Goal: Information Seeking & Learning: Learn about a topic

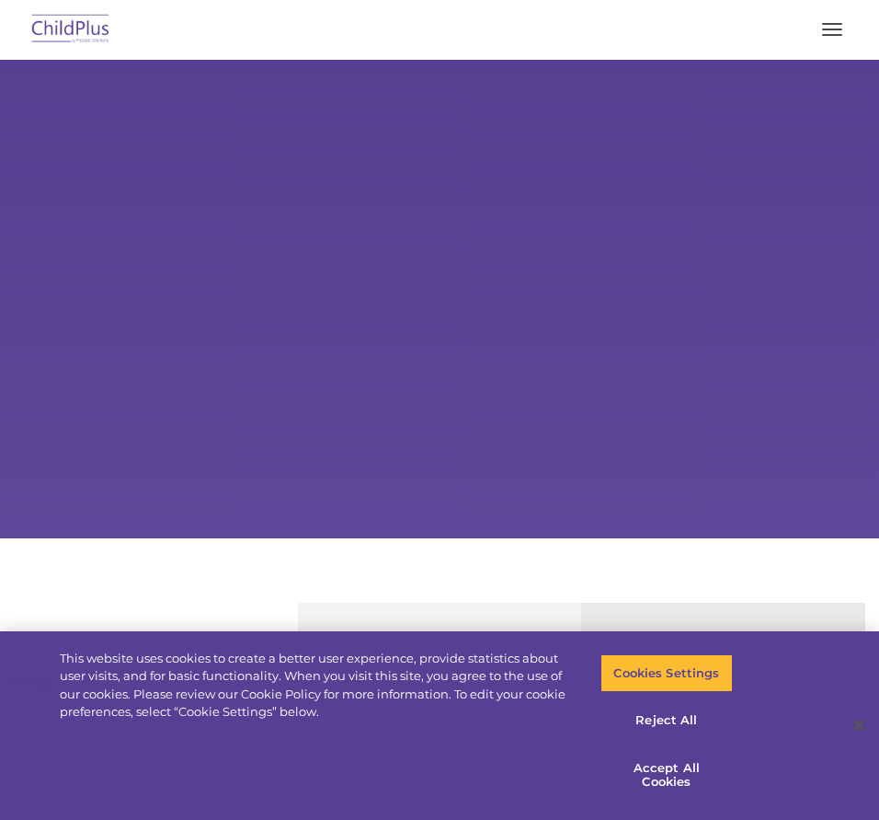
select select "MEDIUM"
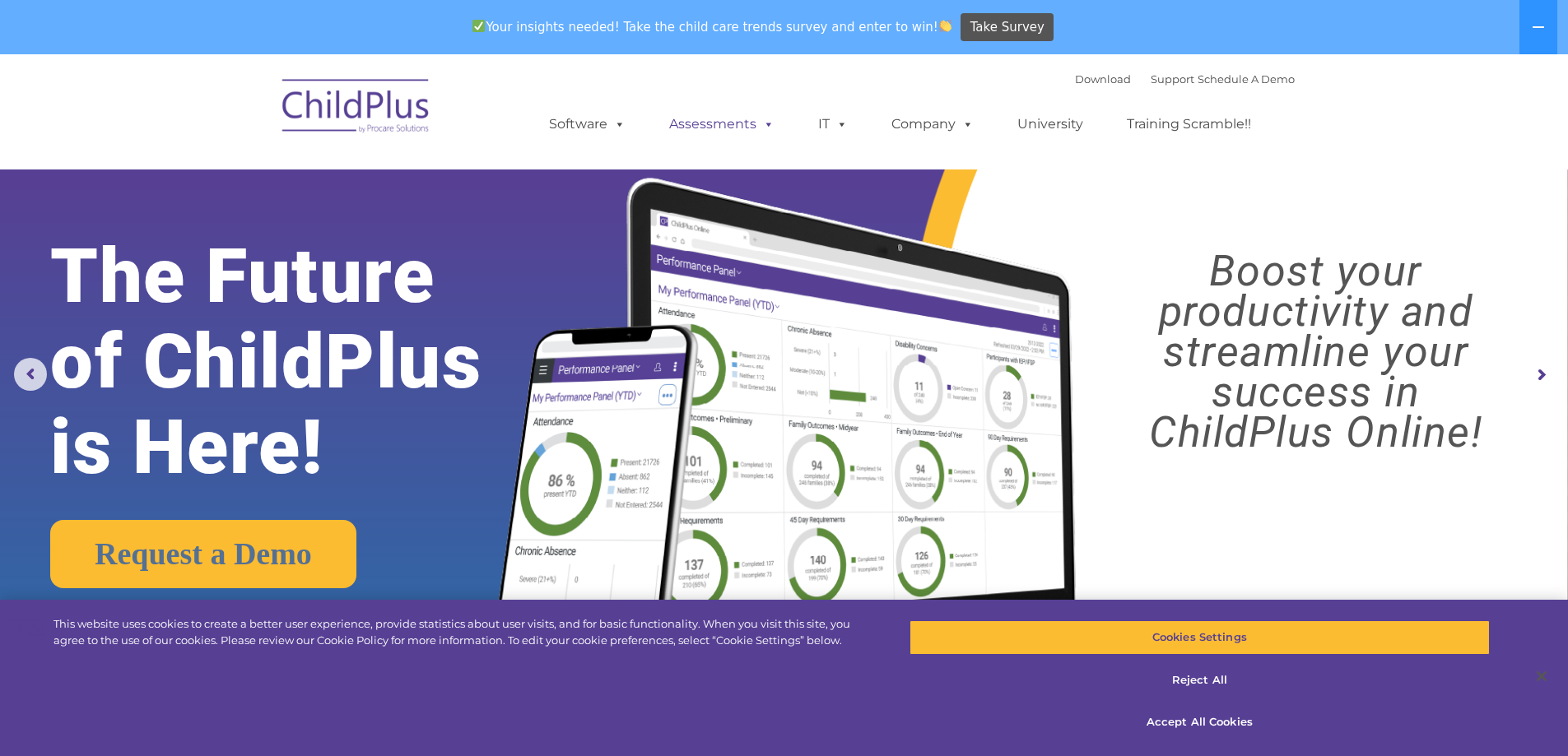
click at [730, 117] on link "Assessments" at bounding box center [721, 123] width 139 height 33
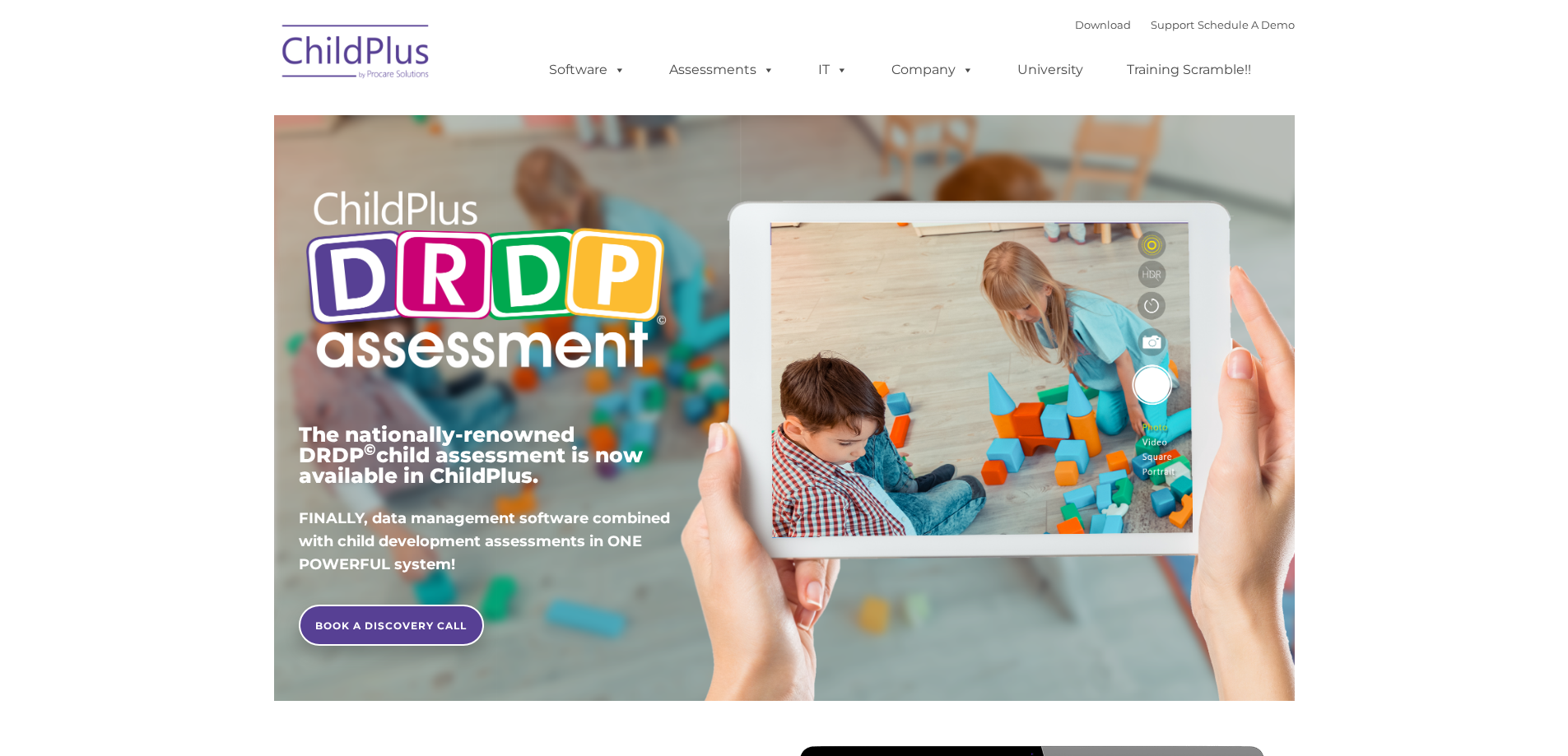
type input ""
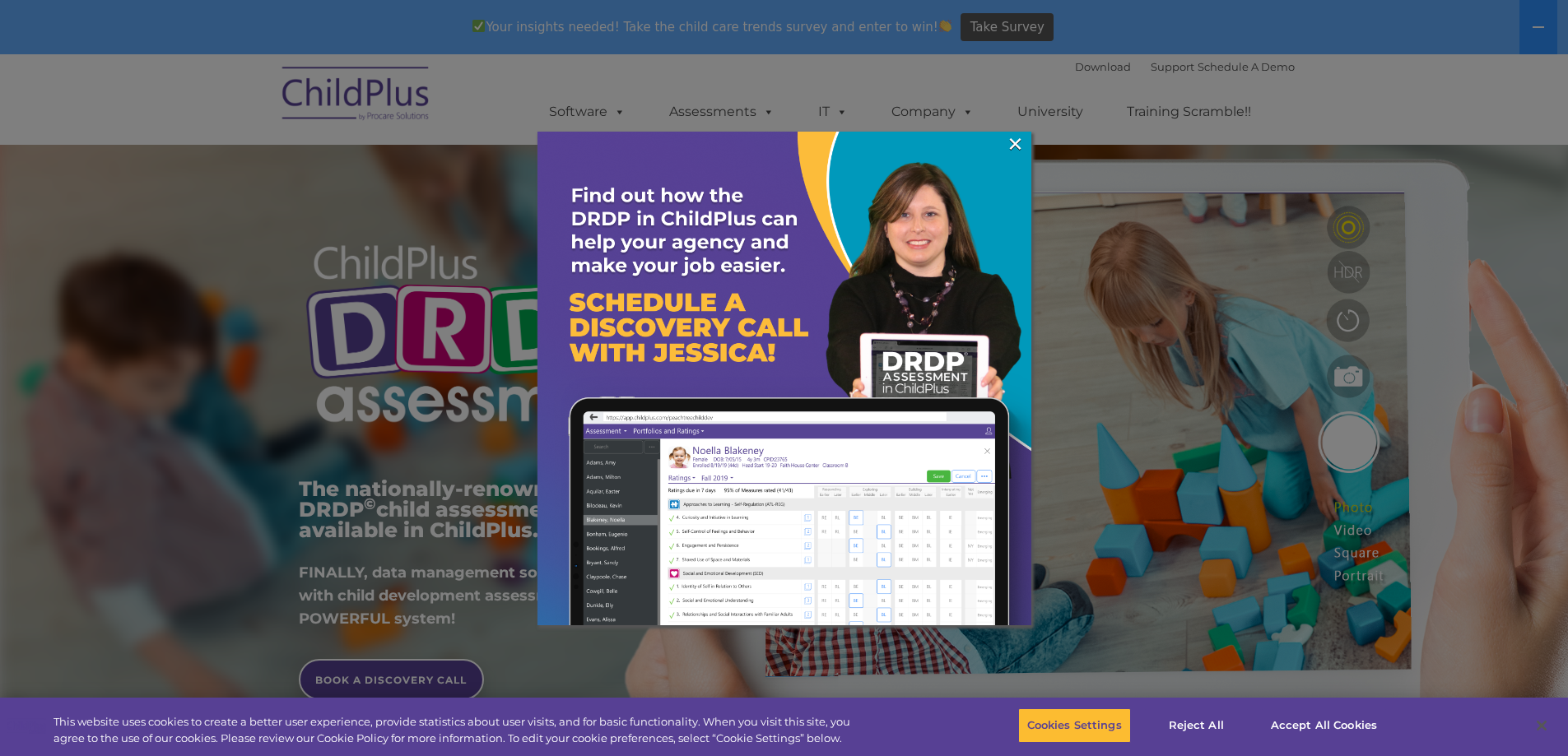
click at [499, 89] on div at bounding box center [784, 378] width 1568 height 756
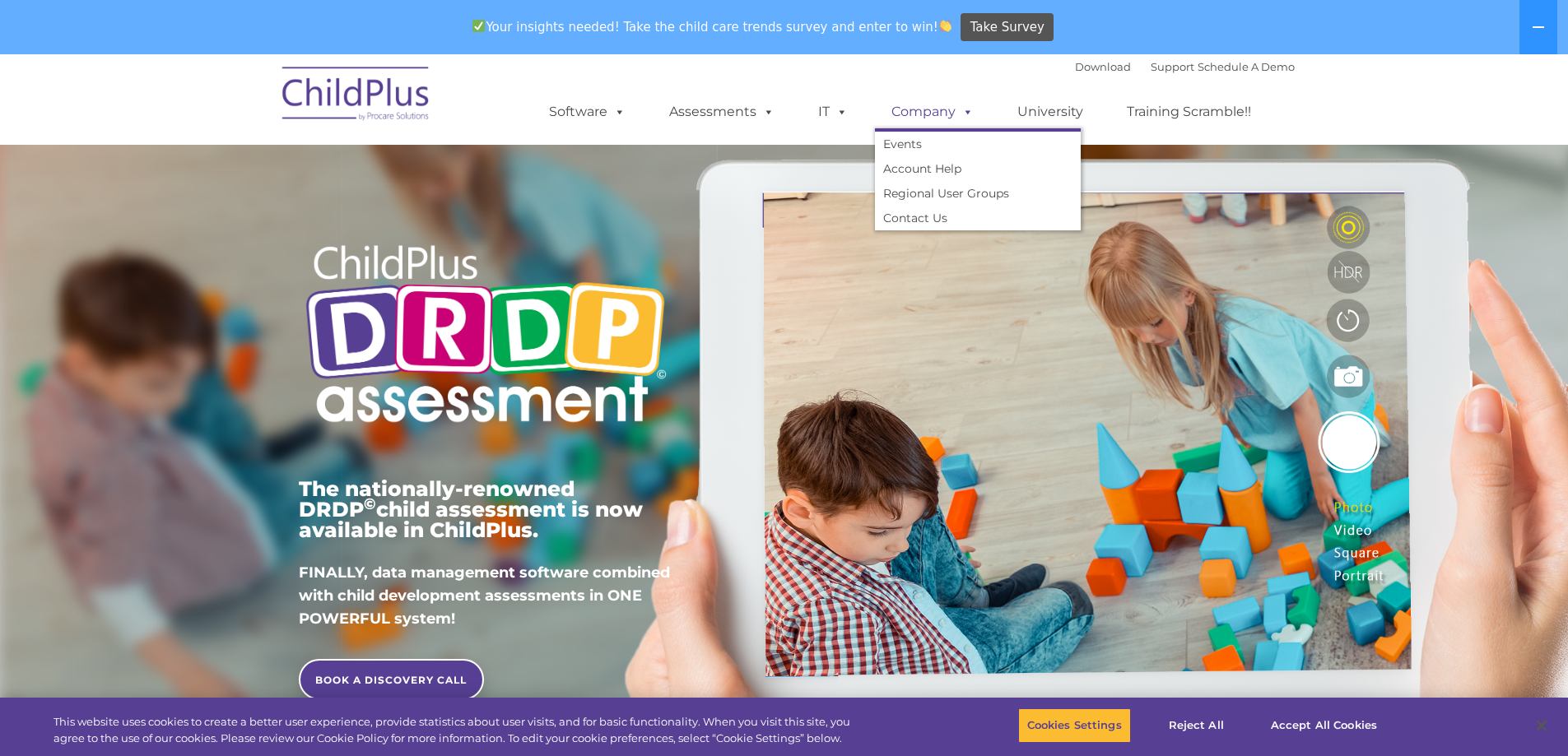
click at [930, 111] on link "Company" at bounding box center [933, 112] width 115 height 33
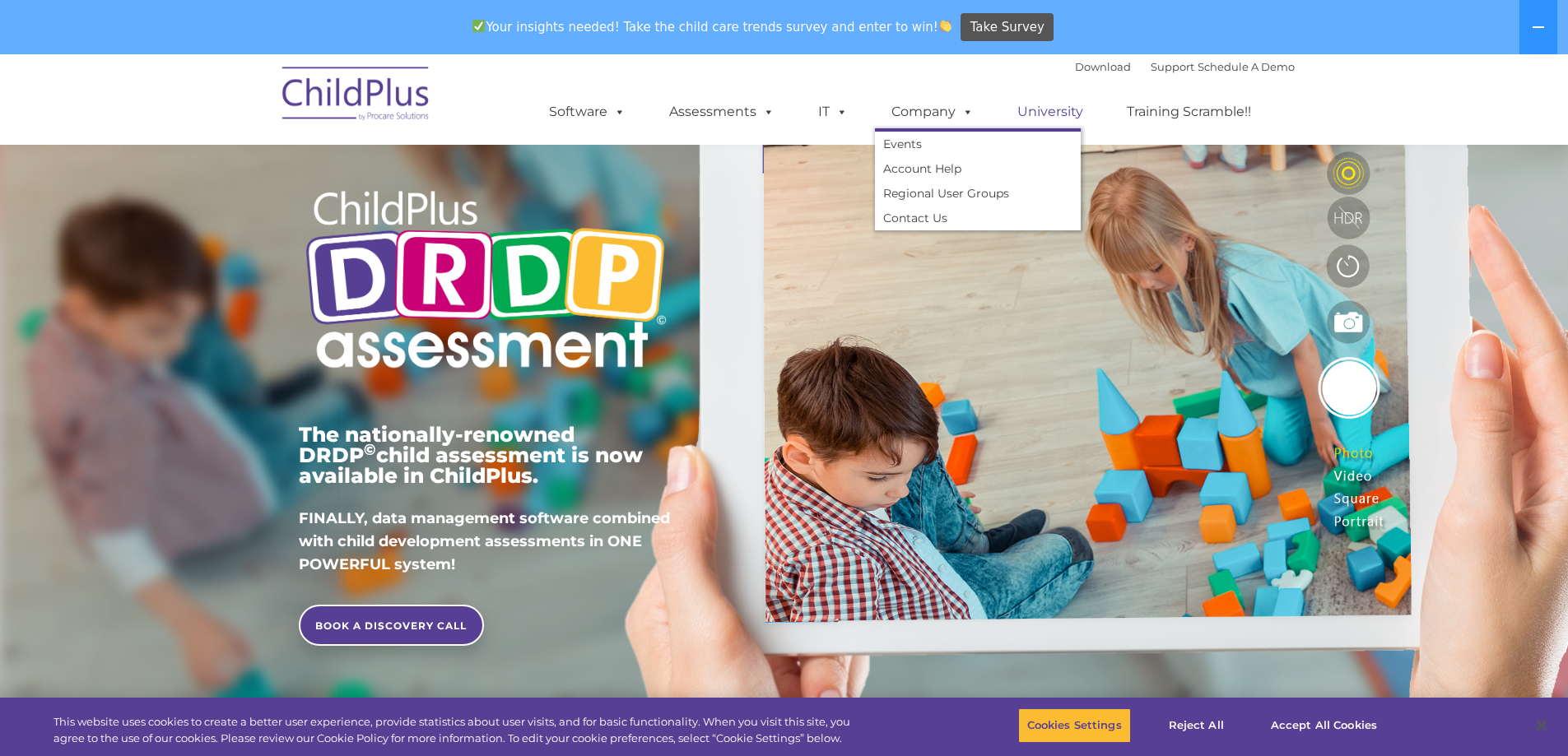
click at [1062, 104] on link "University" at bounding box center [1051, 112] width 98 height 33
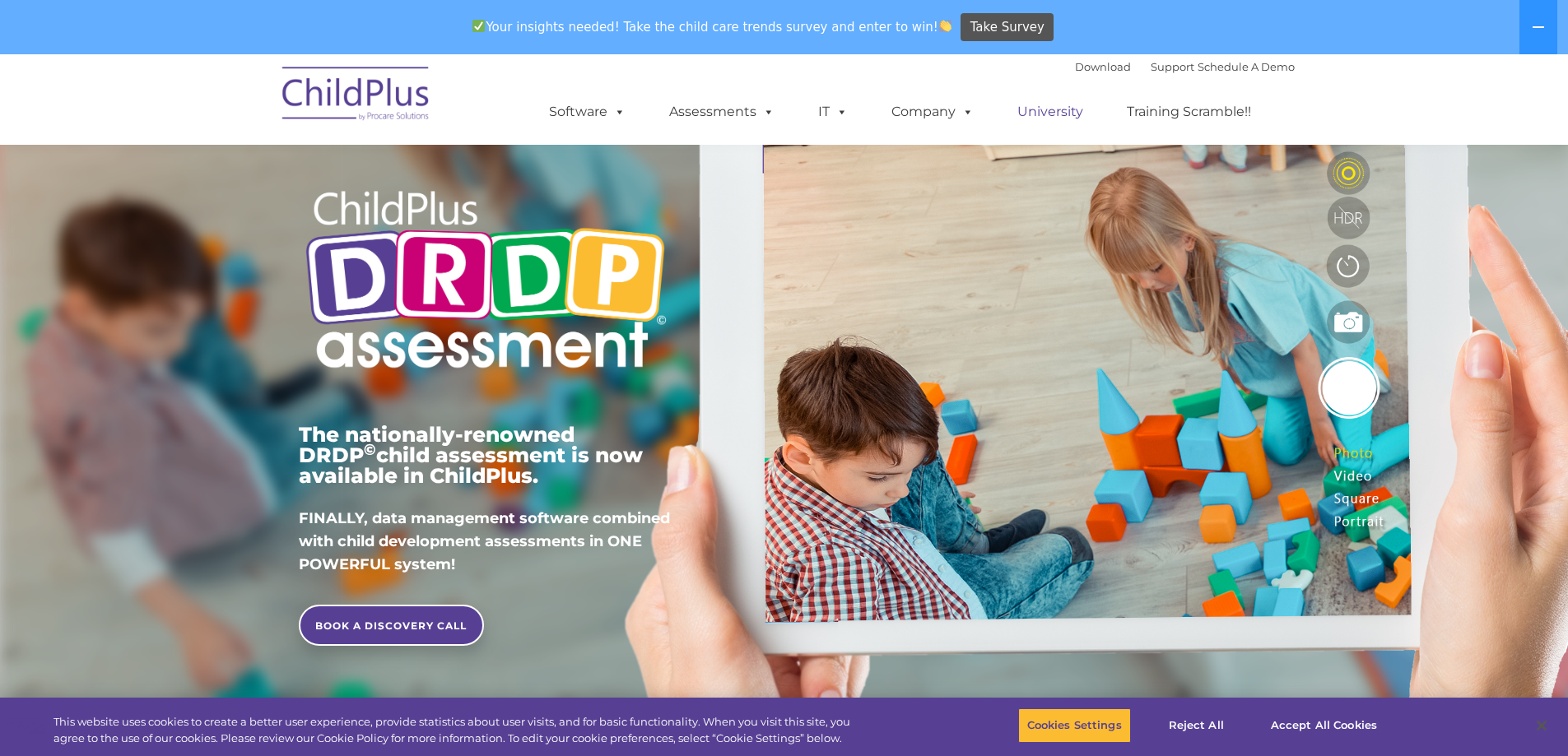
click at [1062, 109] on link "University" at bounding box center [1051, 112] width 98 height 33
click at [1172, 112] on link "Training Scramble!!" at bounding box center [1189, 112] width 158 height 33
click at [1247, 104] on link "Training Scramble!!" at bounding box center [1189, 112] width 158 height 33
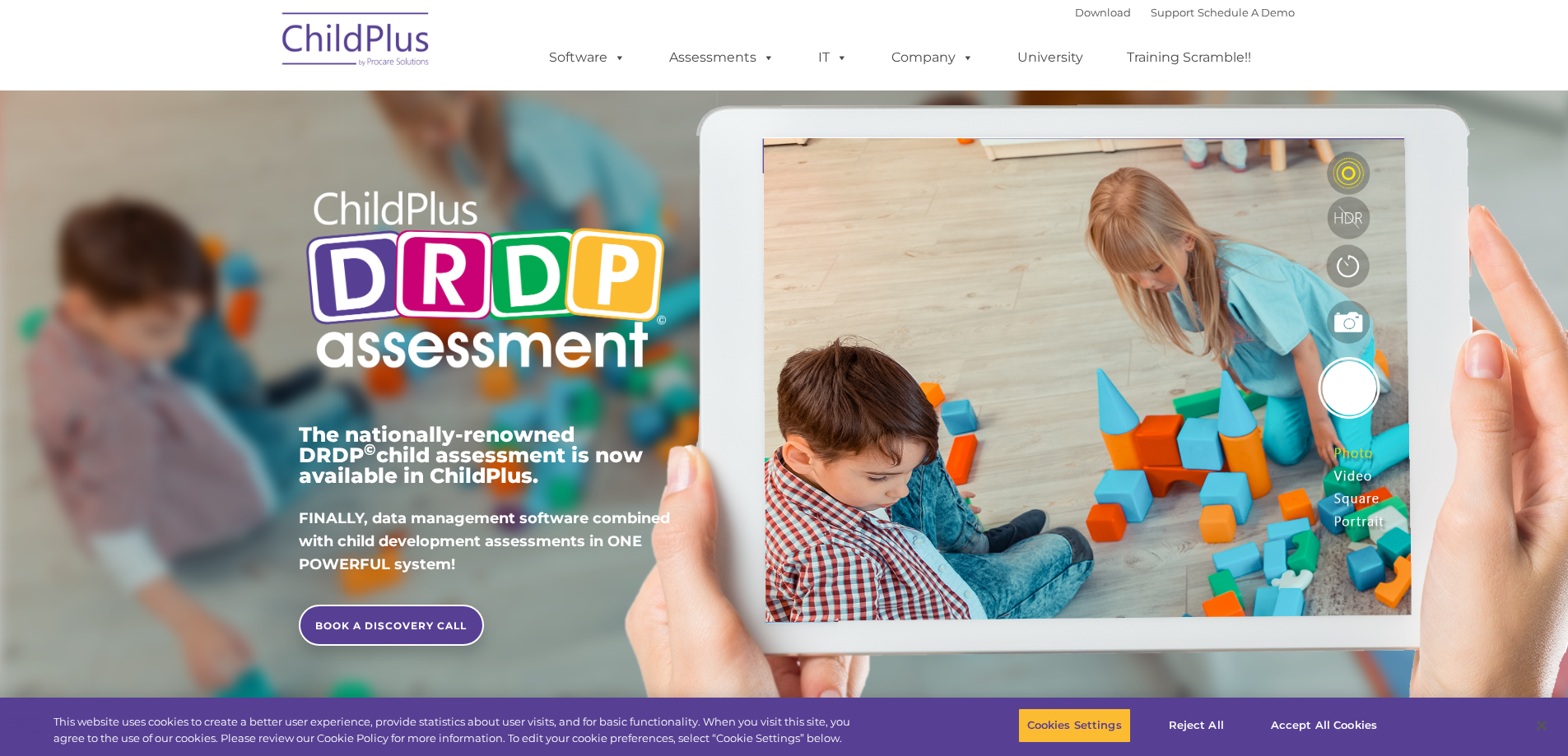
scroll to position [55, 0]
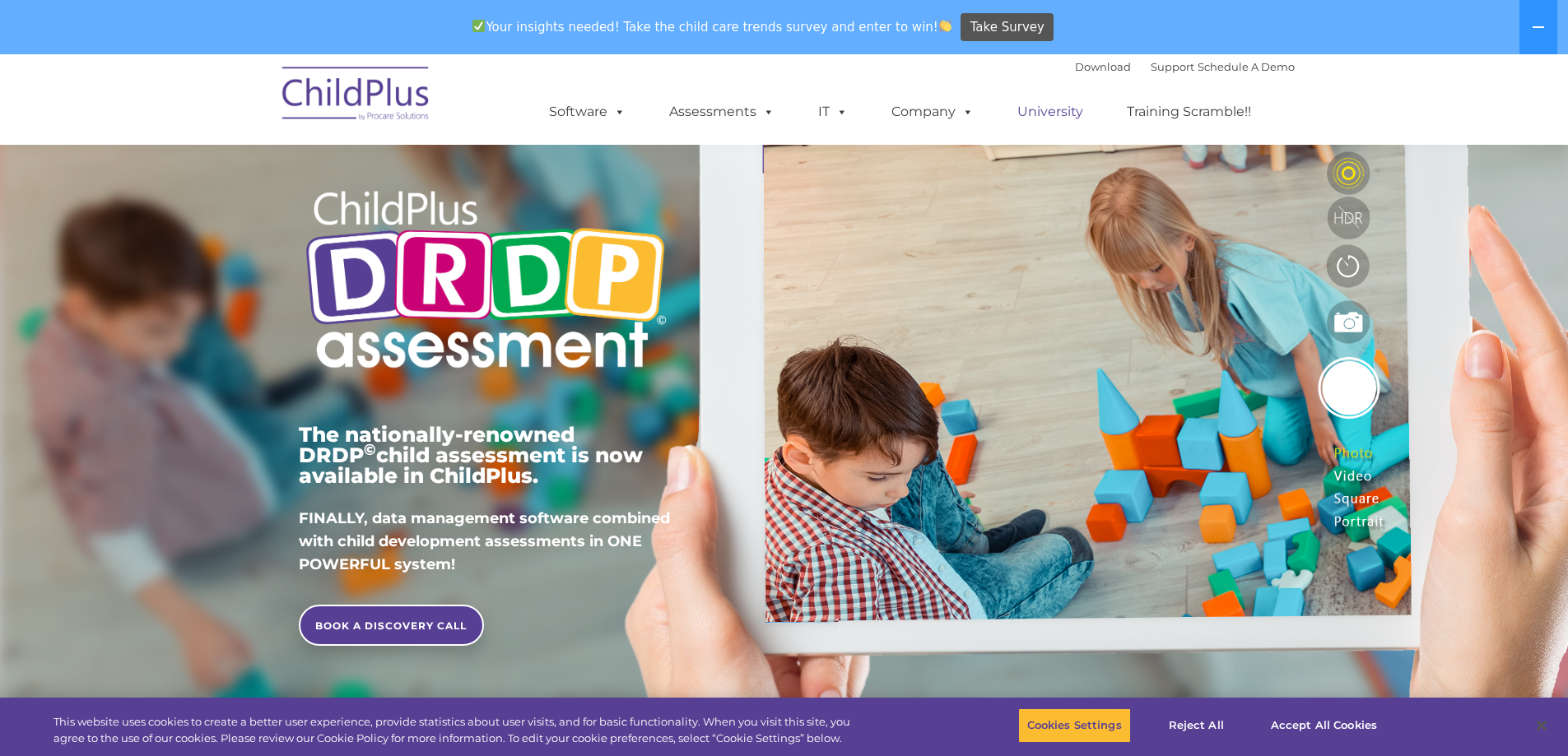
click at [1034, 108] on link "University" at bounding box center [1051, 112] width 98 height 33
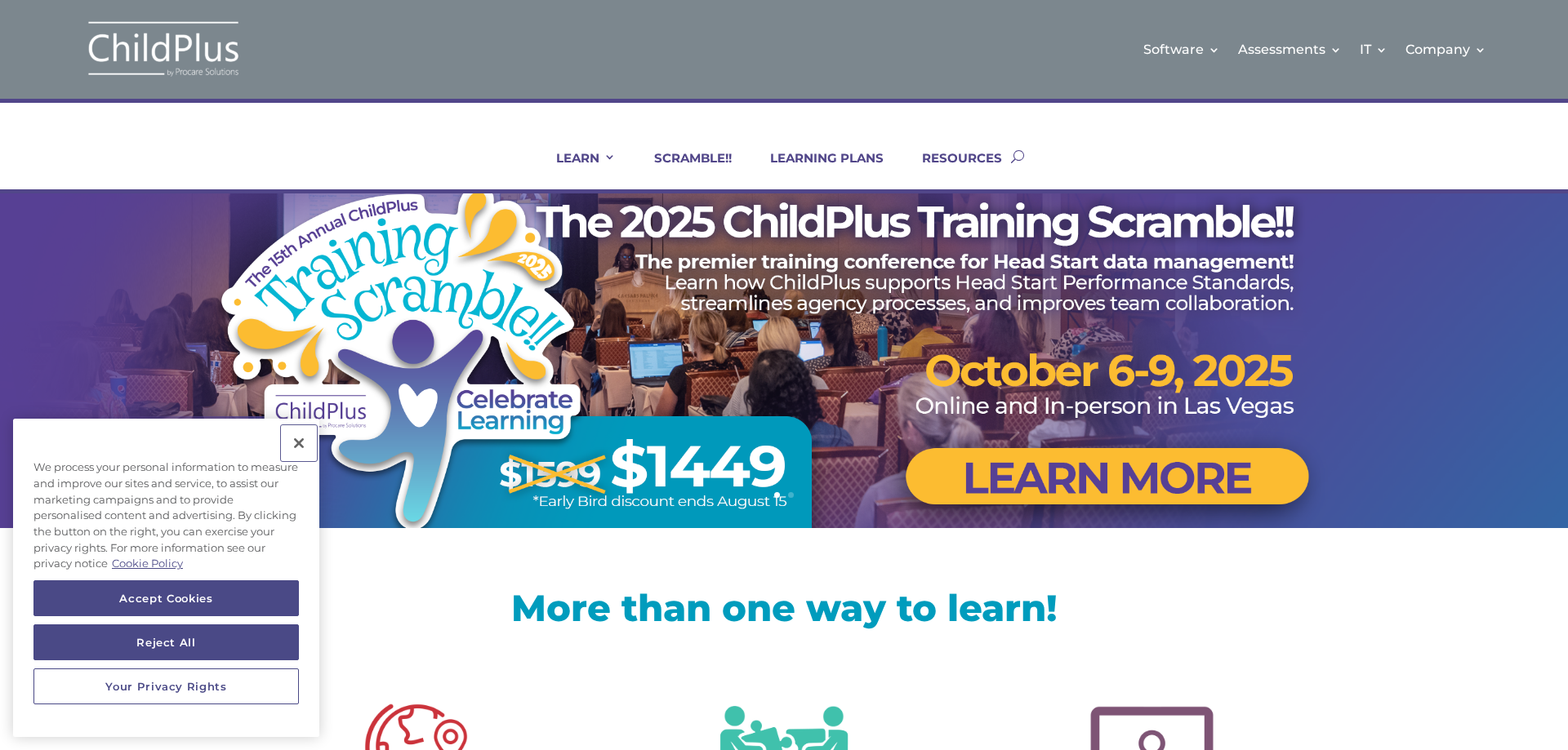
click at [302, 437] on button "Close" at bounding box center [298, 443] width 36 height 36
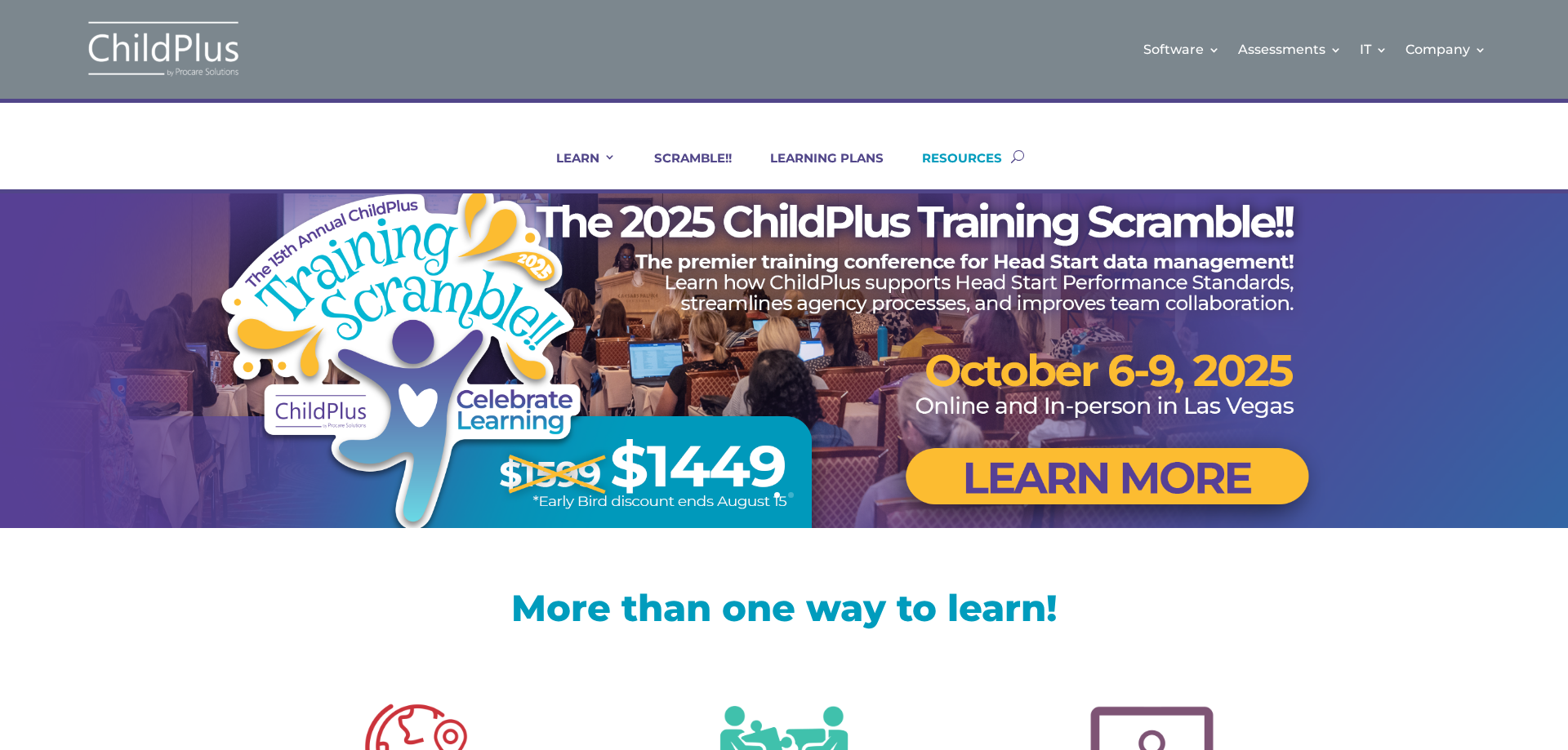
click at [962, 151] on link "RESOURCES" at bounding box center [951, 170] width 100 height 39
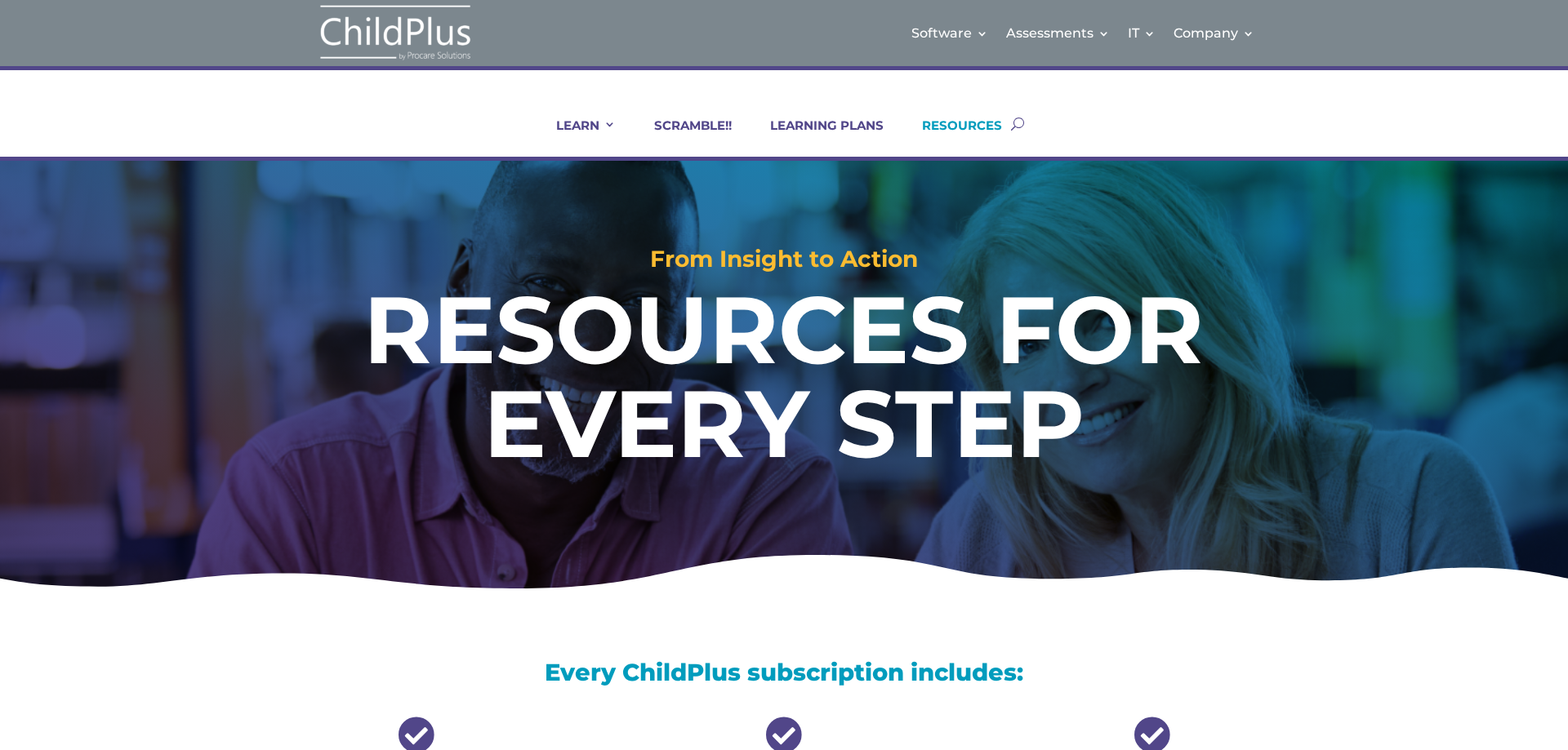
click at [994, 130] on link "RESOURCES" at bounding box center [951, 137] width 100 height 39
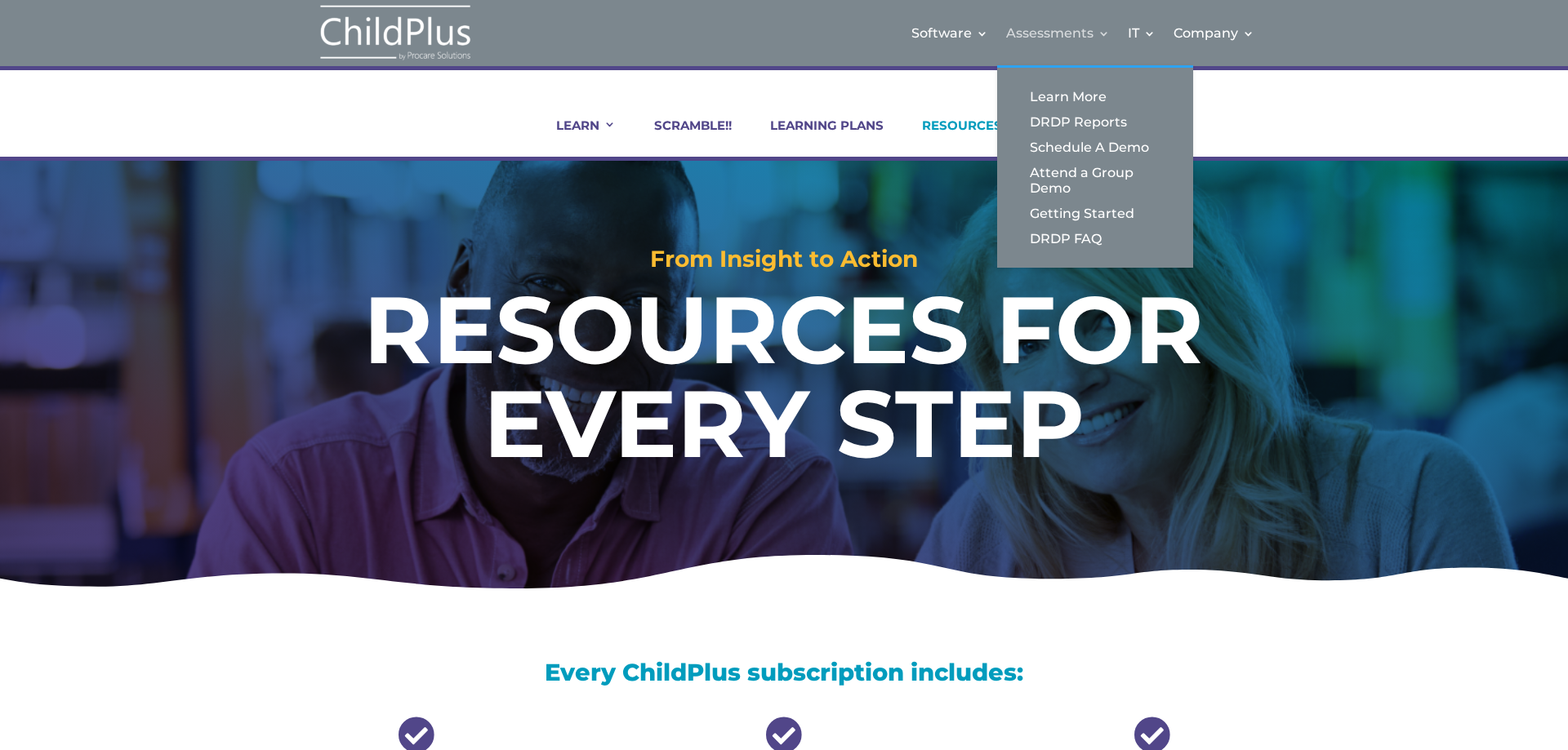
click at [1033, 28] on link "Assessments" at bounding box center [1057, 33] width 104 height 67
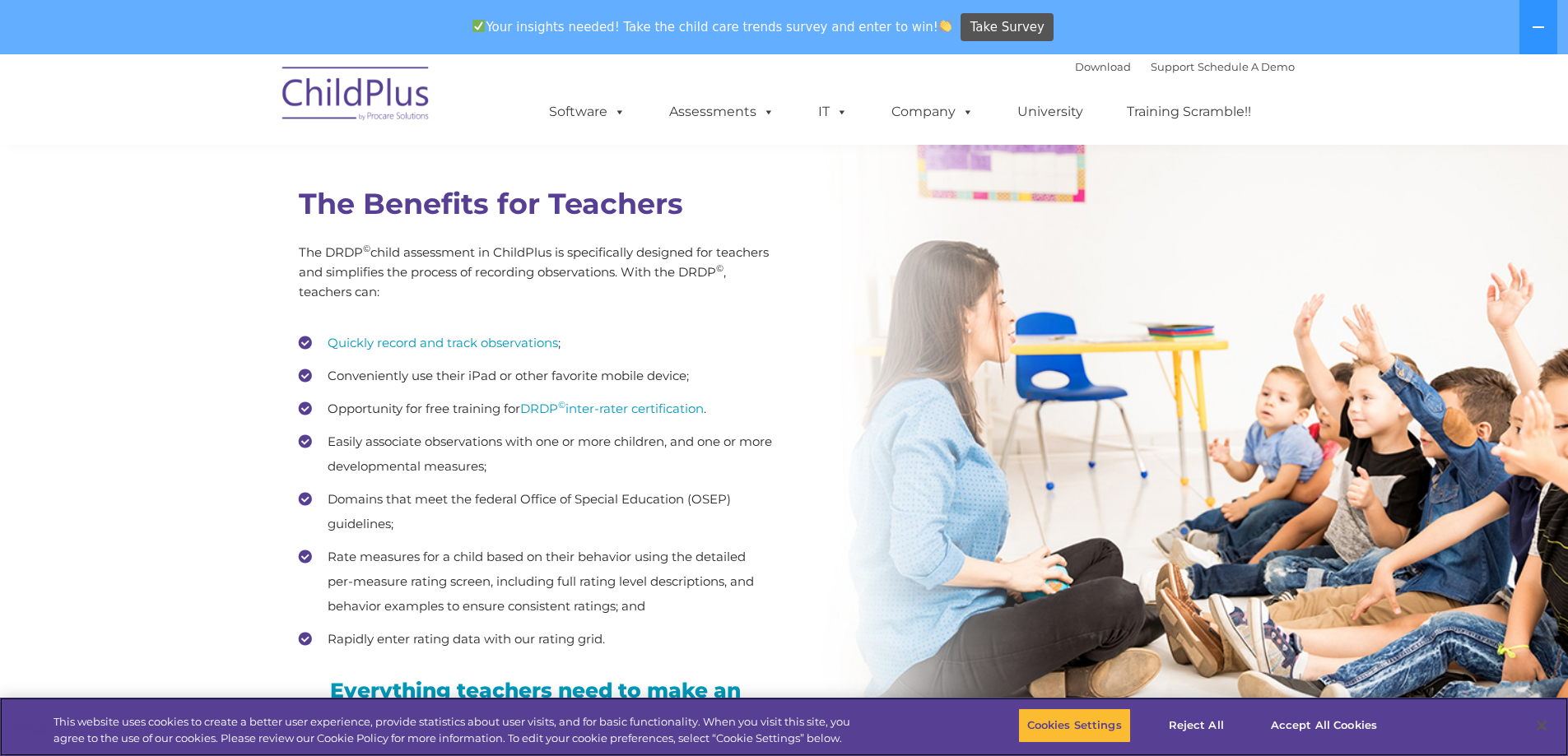
scroll to position [2267, 0]
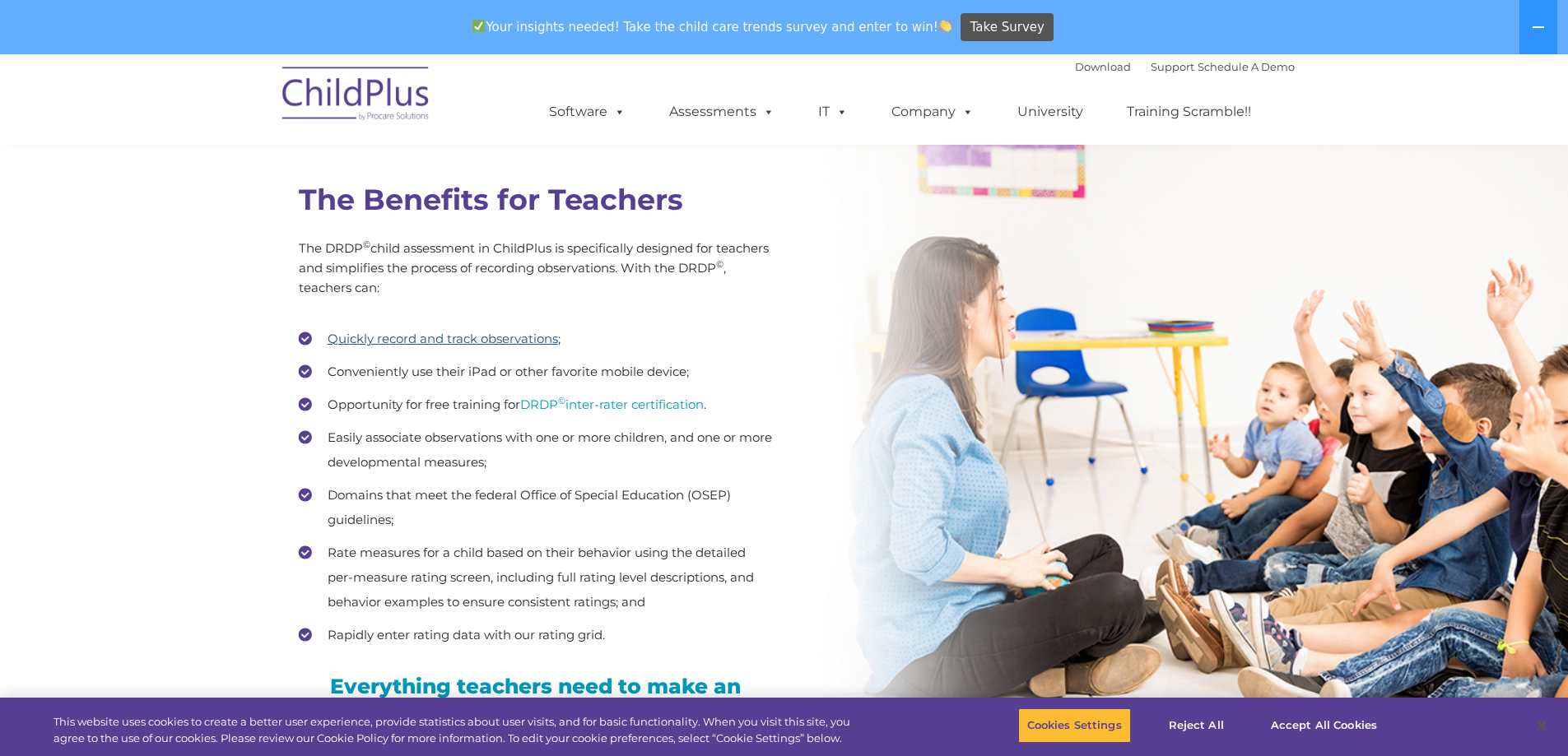
click at [404, 336] on link "Quickly record and track observations" at bounding box center [443, 338] width 231 height 15
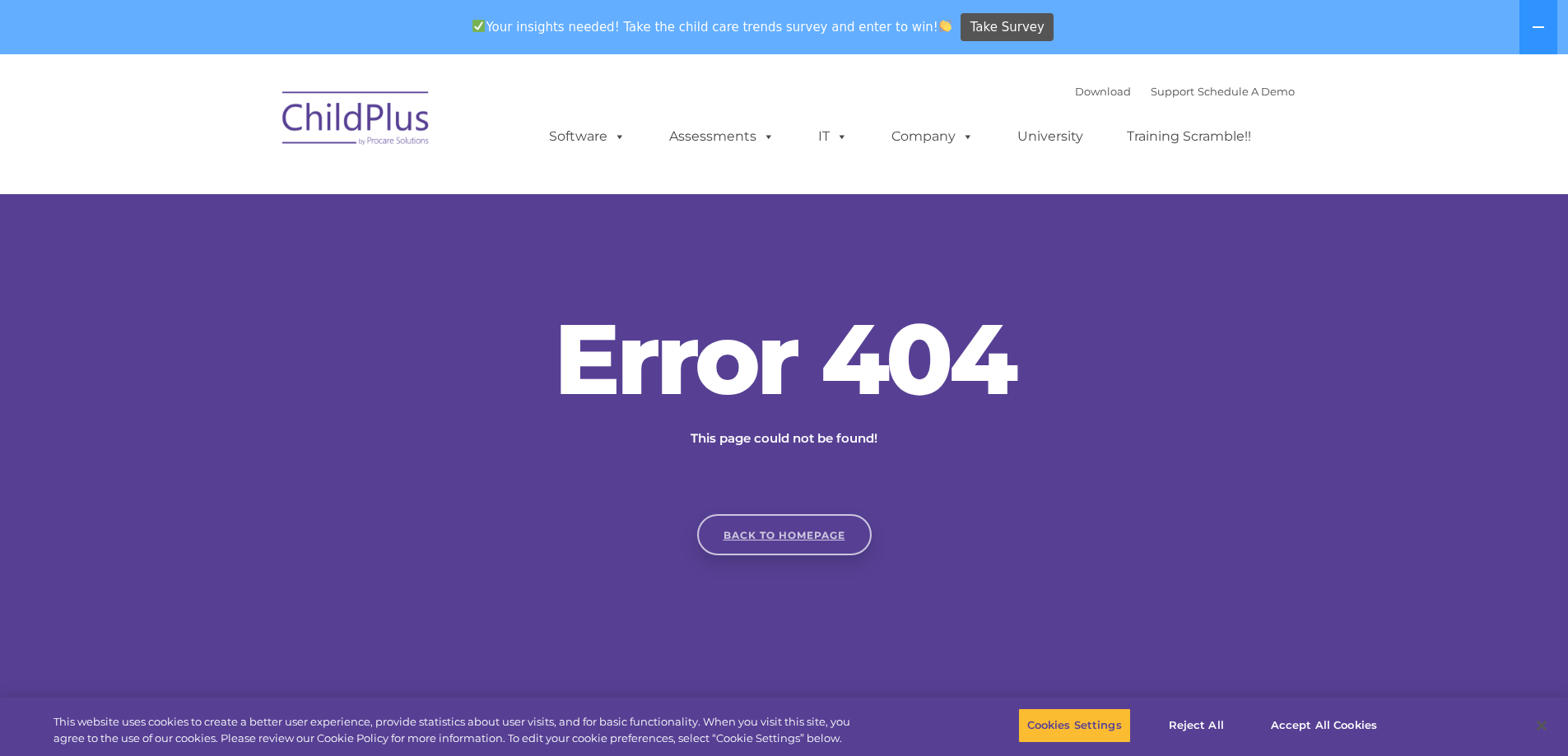
click at [753, 537] on link "Back to homepage" at bounding box center [784, 535] width 175 height 41
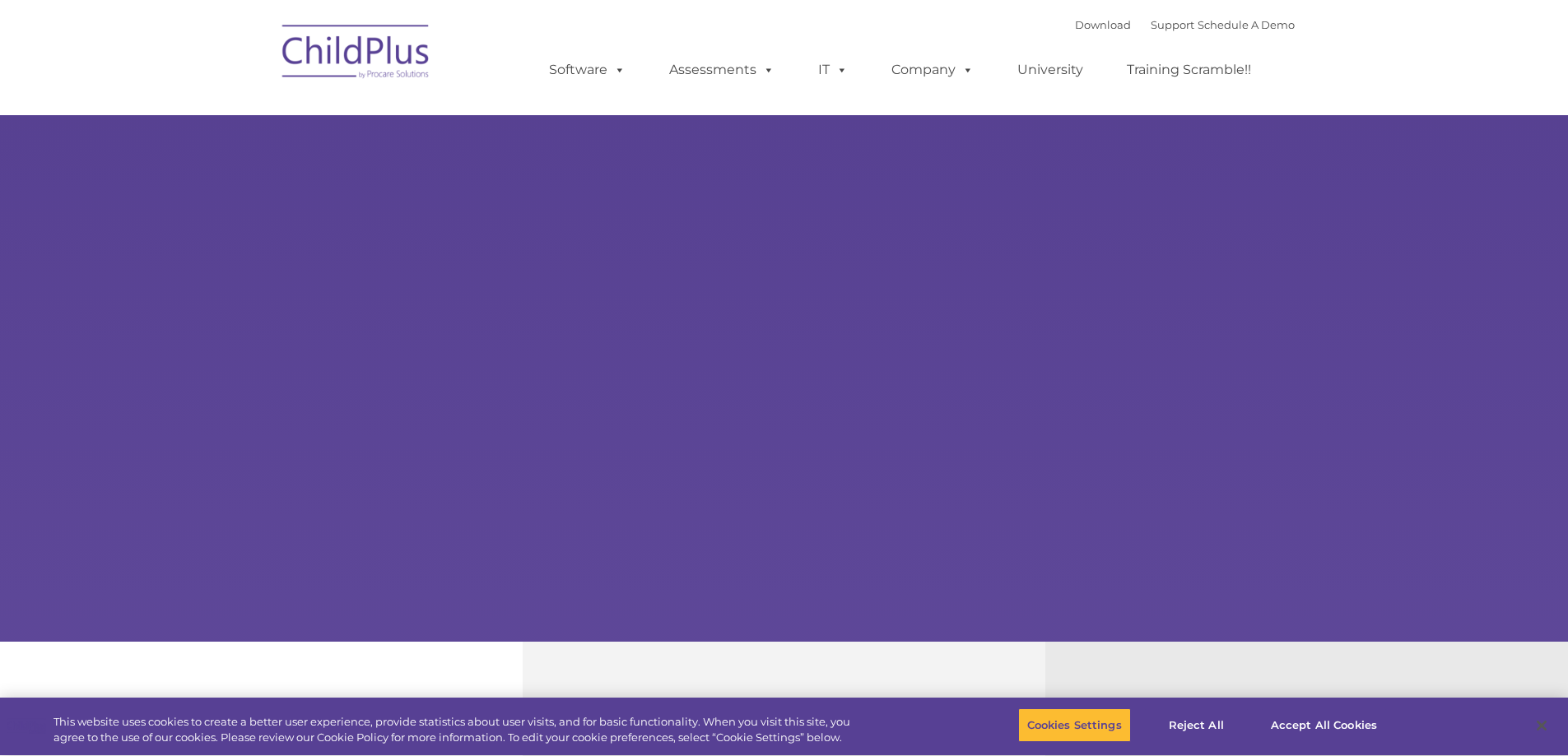
select select "MEDIUM"
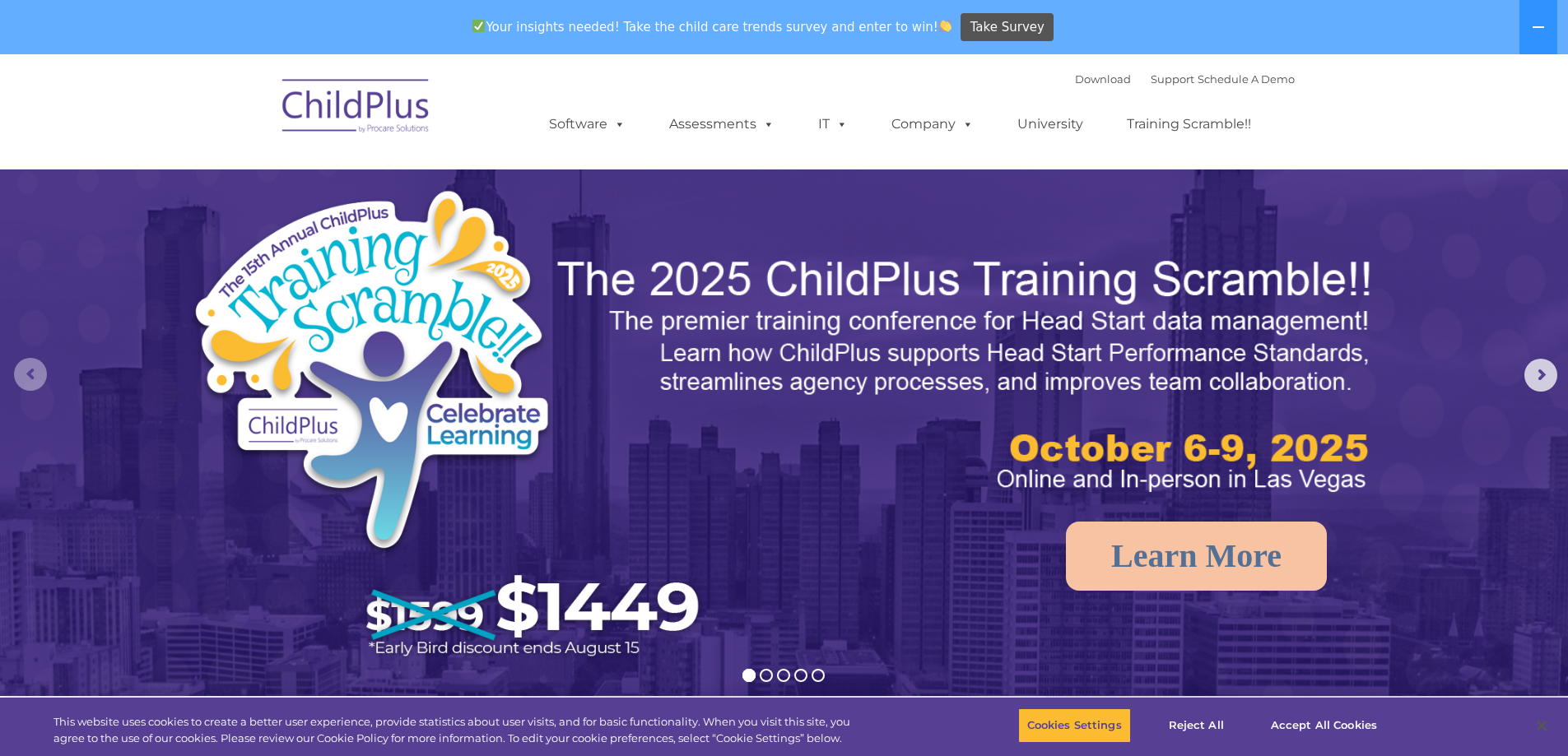
click at [32, 371] on rs-arrow at bounding box center [30, 374] width 33 height 33
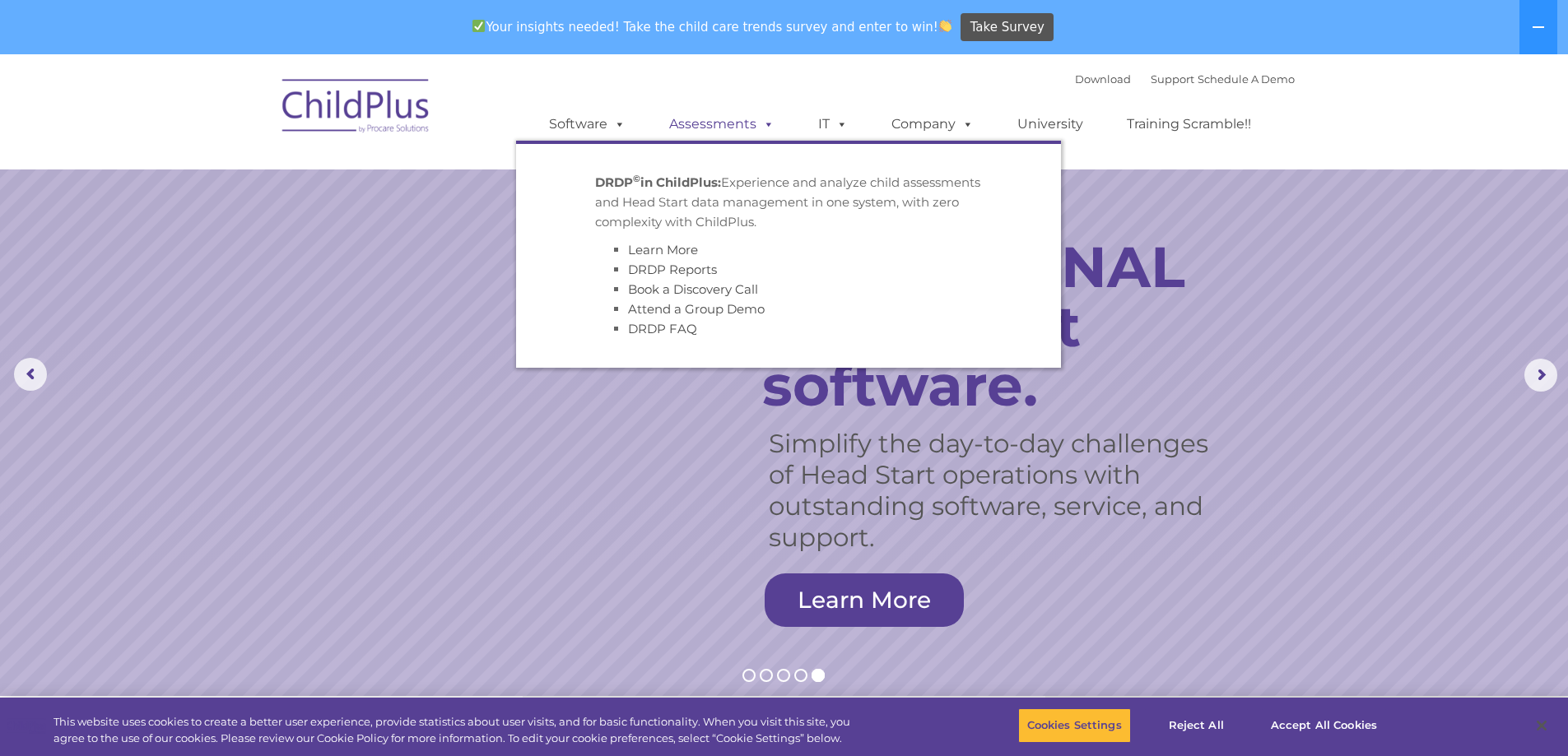
click at [727, 121] on link "Assessments" at bounding box center [721, 123] width 139 height 33
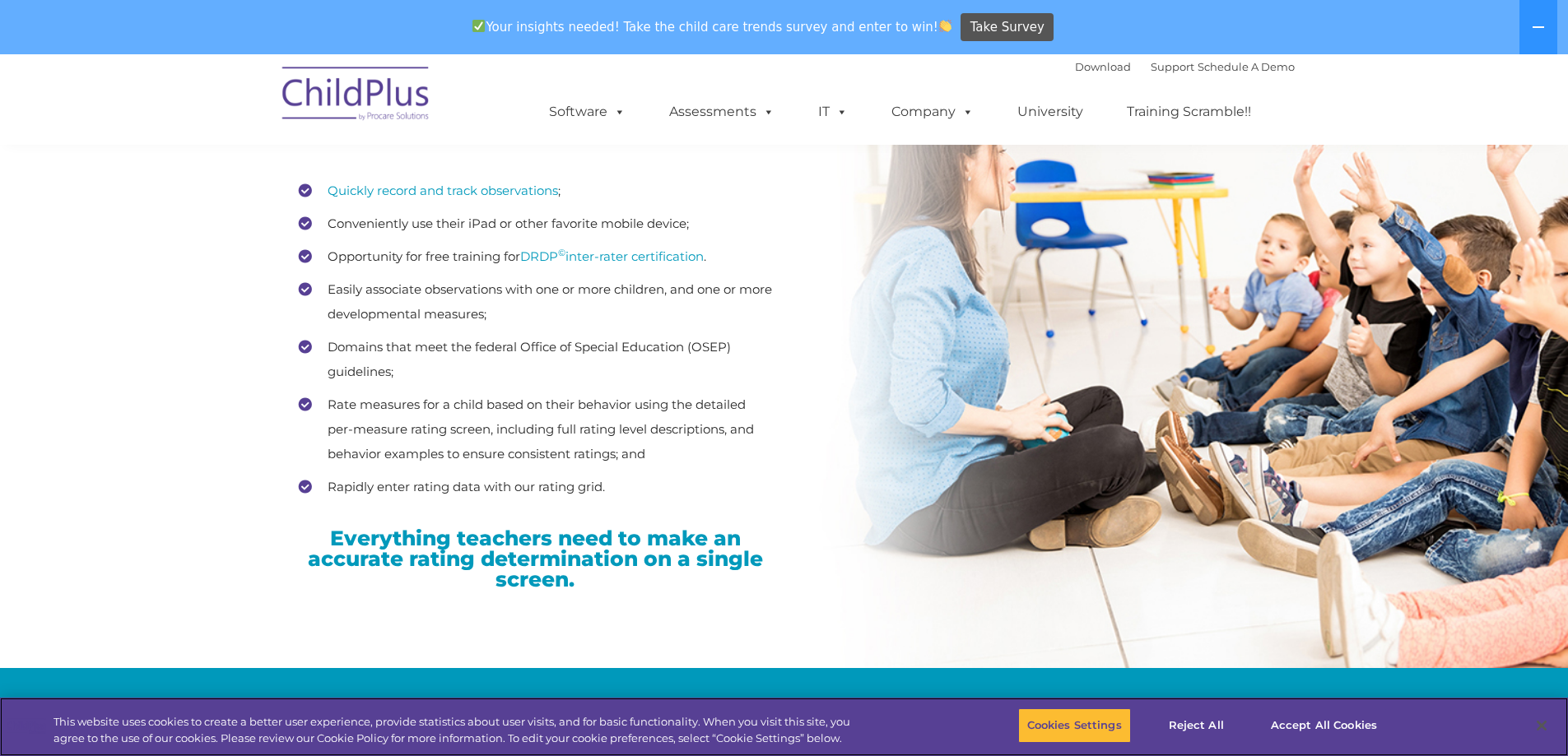
scroll to position [2417, 0]
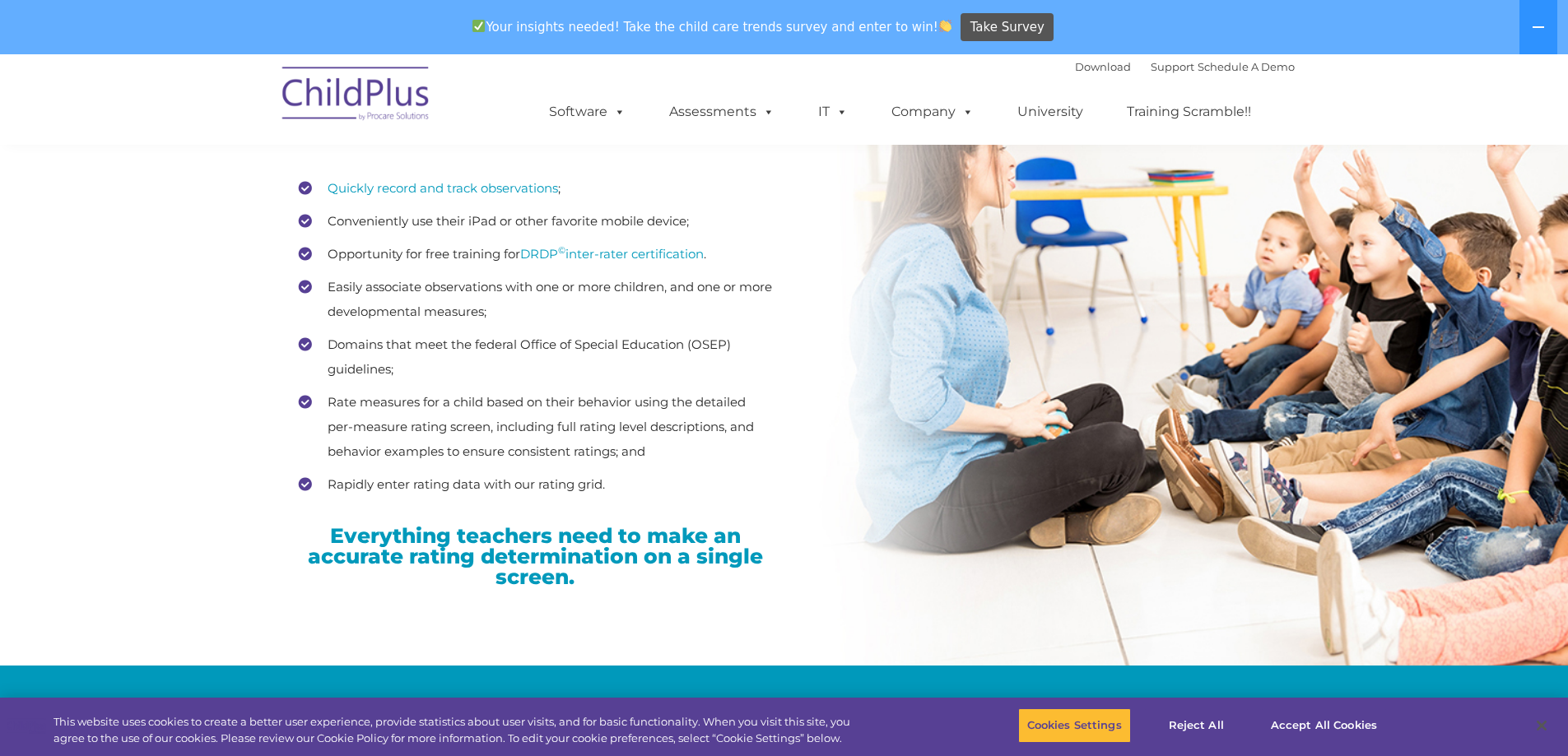
click at [390, 488] on li "Rapidly enter rating data with our rating grid." at bounding box center [535, 485] width 473 height 25
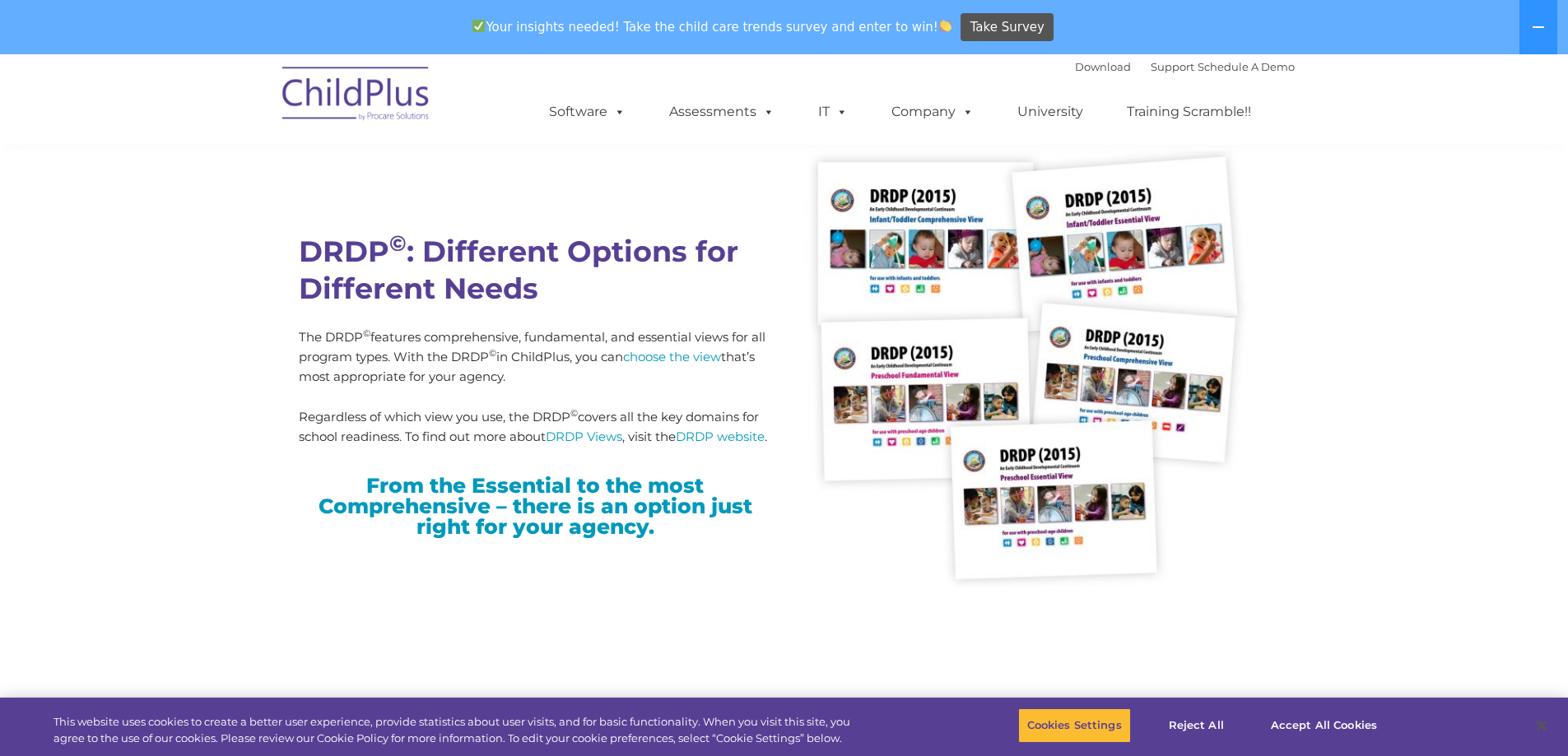
scroll to position [4146, 0]
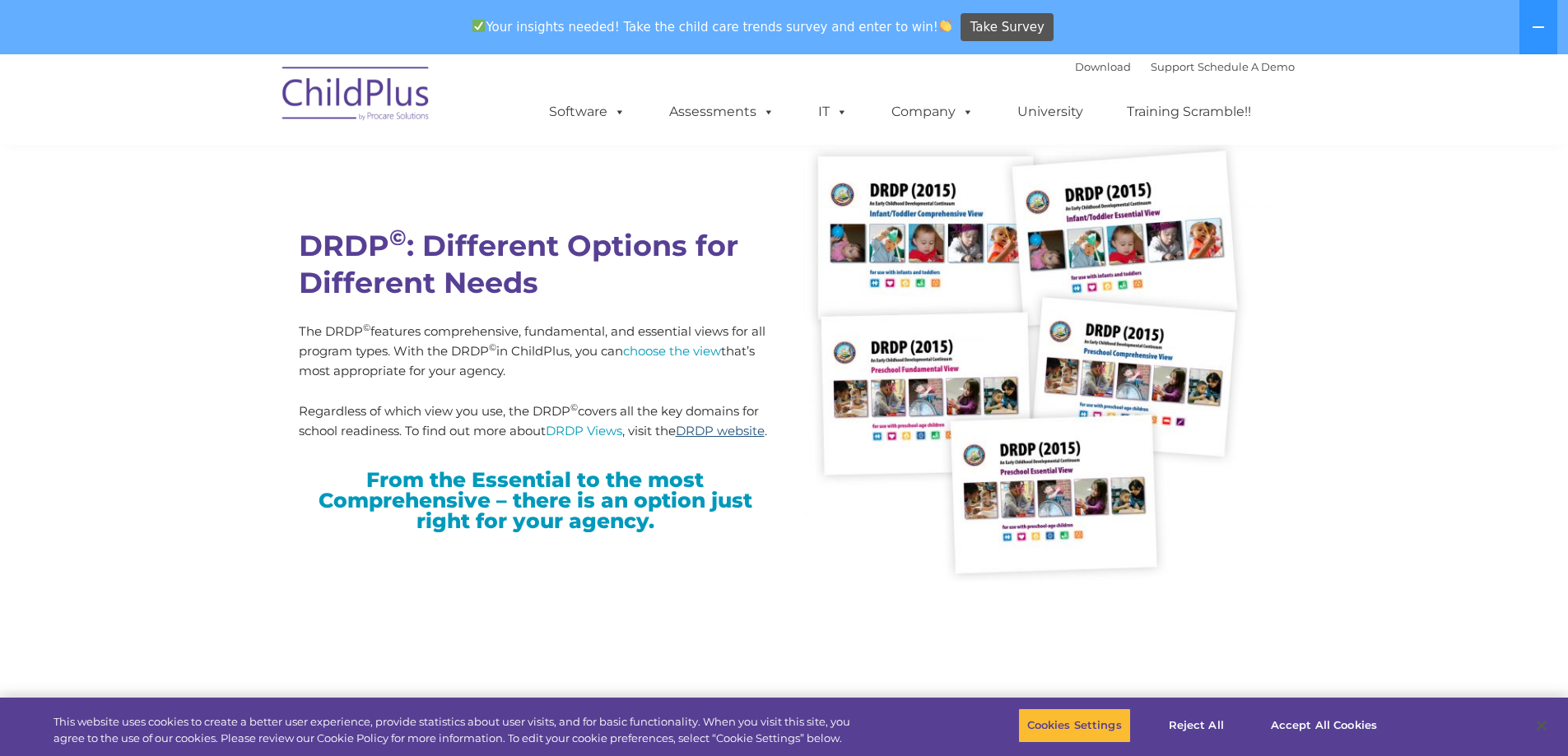
click at [703, 430] on link "DRDP website" at bounding box center [720, 430] width 89 height 15
